Goal: Task Accomplishment & Management: Use online tool/utility

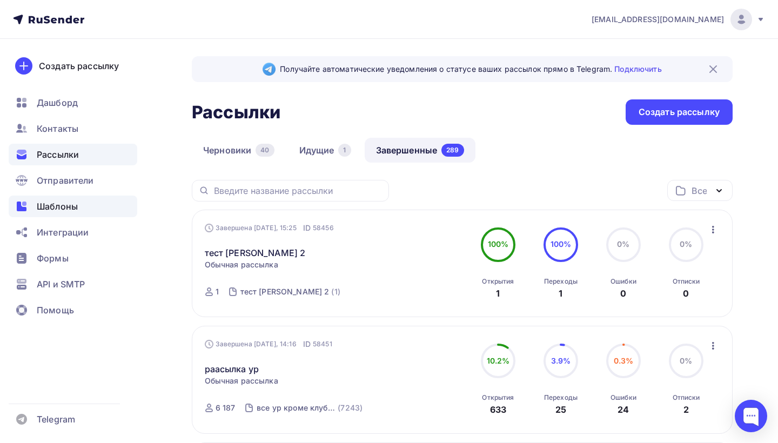
click at [76, 207] on span "Шаблоны" at bounding box center [57, 206] width 41 height 13
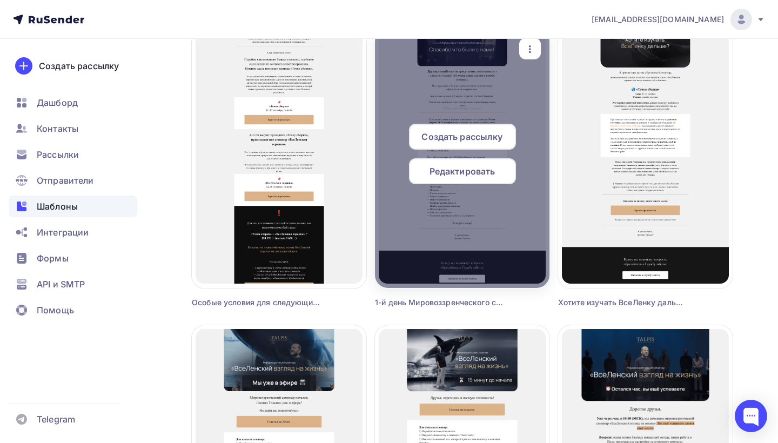
scroll to position [704, 0]
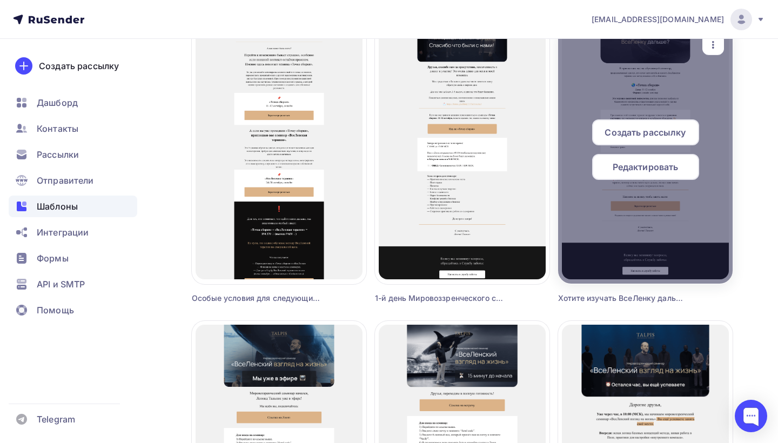
click at [625, 165] on span "Редактировать" at bounding box center [646, 166] width 66 height 13
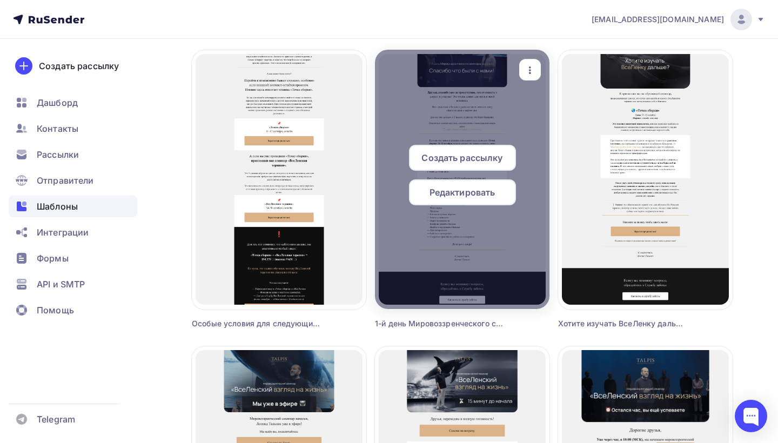
scroll to position [679, 0]
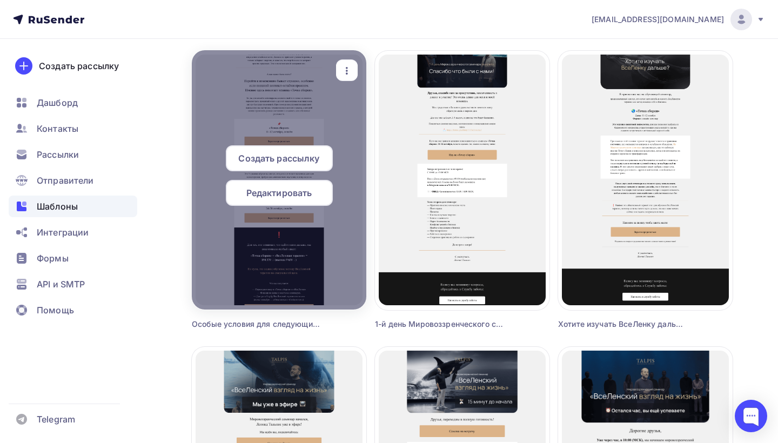
click at [303, 186] on span "Редактировать" at bounding box center [279, 192] width 66 height 13
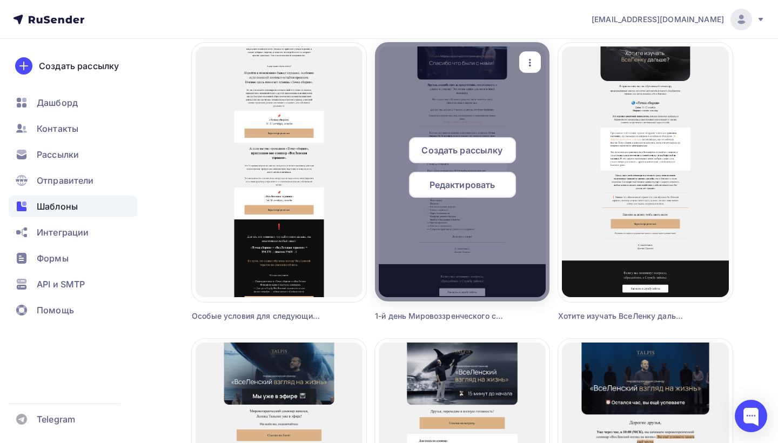
scroll to position [684, 0]
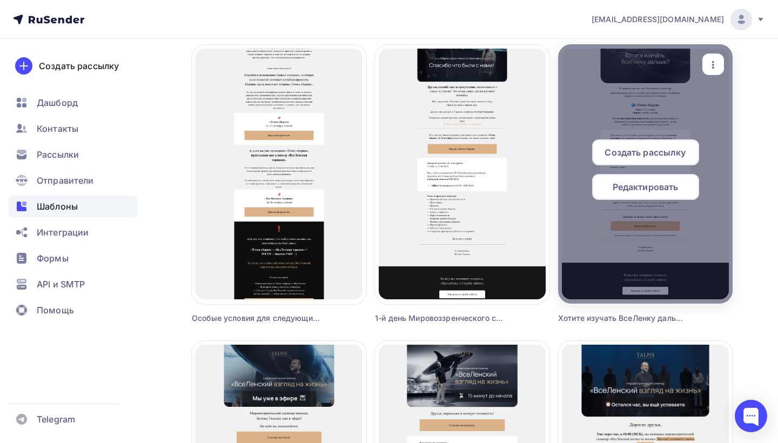
click at [636, 183] on span "Редактировать" at bounding box center [646, 186] width 66 height 13
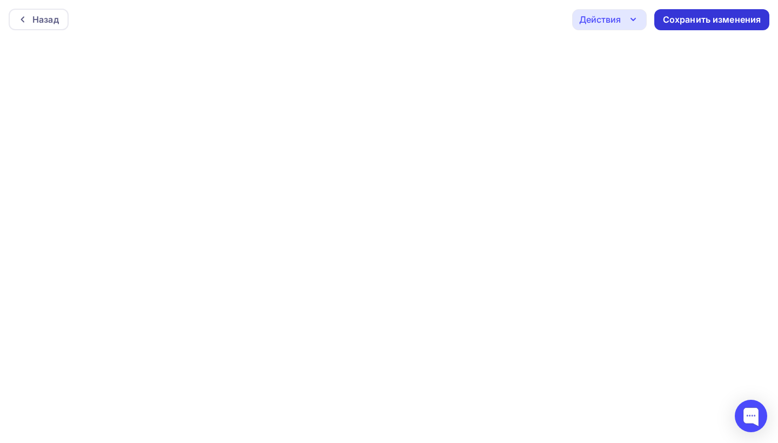
click at [671, 19] on div "Сохранить изменения" at bounding box center [712, 20] width 98 height 12
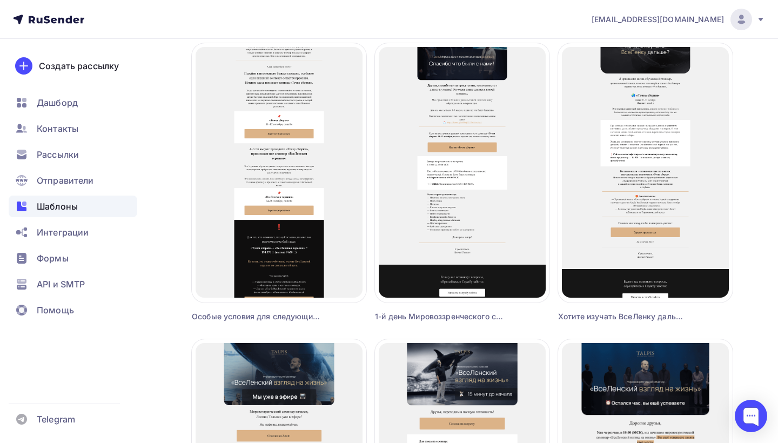
scroll to position [715, 0]
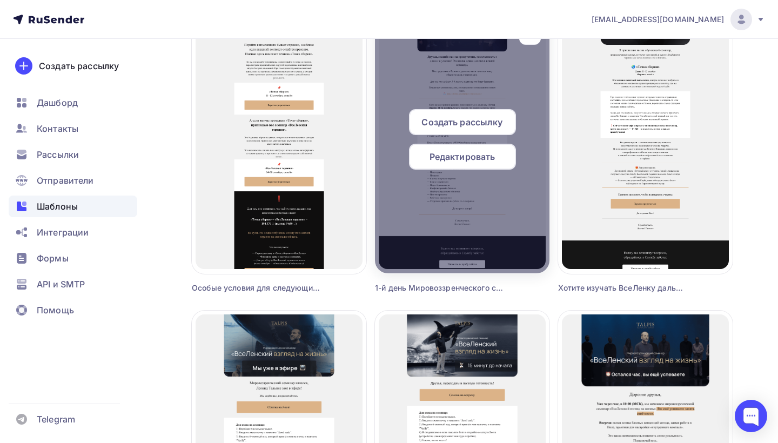
click at [458, 154] on span "Редактировать" at bounding box center [462, 156] width 66 height 13
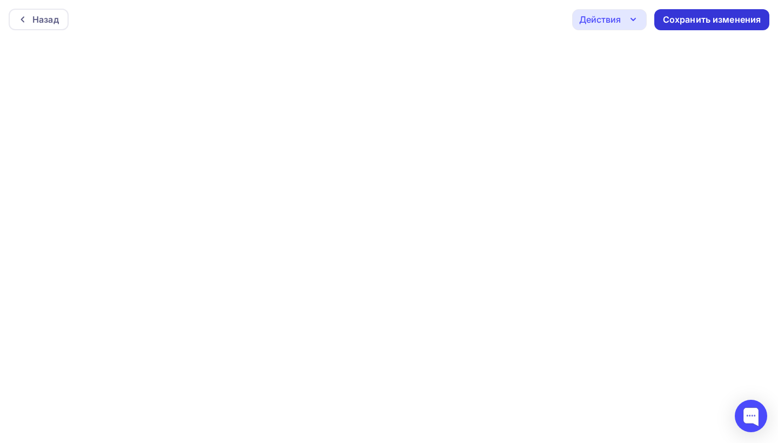
click at [670, 20] on div "Сохранить изменения" at bounding box center [712, 20] width 98 height 12
